Goal: Task Accomplishment & Management: Use online tool/utility

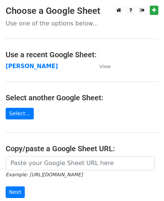
click at [15, 66] on strong "[PERSON_NAME]" at bounding box center [32, 66] width 52 height 7
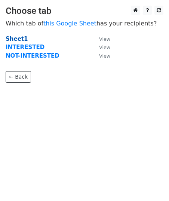
click at [19, 38] on strong "Sheet1" at bounding box center [17, 39] width 22 height 7
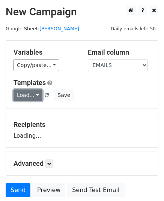
click at [35, 94] on link "Load..." at bounding box center [27, 95] width 29 height 12
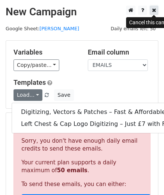
click at [154, 12] on icon at bounding box center [154, 9] width 4 height 5
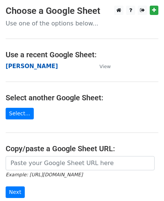
click at [12, 69] on strong "[PERSON_NAME]" at bounding box center [32, 66] width 52 height 7
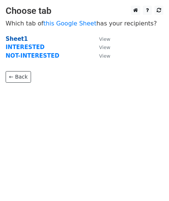
click at [20, 39] on strong "Sheet1" at bounding box center [17, 39] width 22 height 7
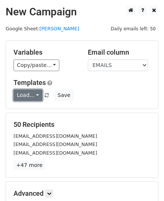
click at [30, 95] on link "Load..." at bounding box center [27, 95] width 29 height 12
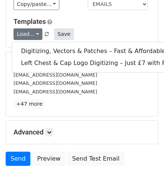
scroll to position [94, 0]
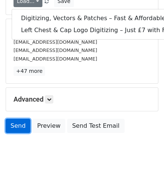
click at [22, 129] on link "Send" at bounding box center [18, 126] width 25 height 14
